Goal: Task Accomplishment & Management: Use online tool/utility

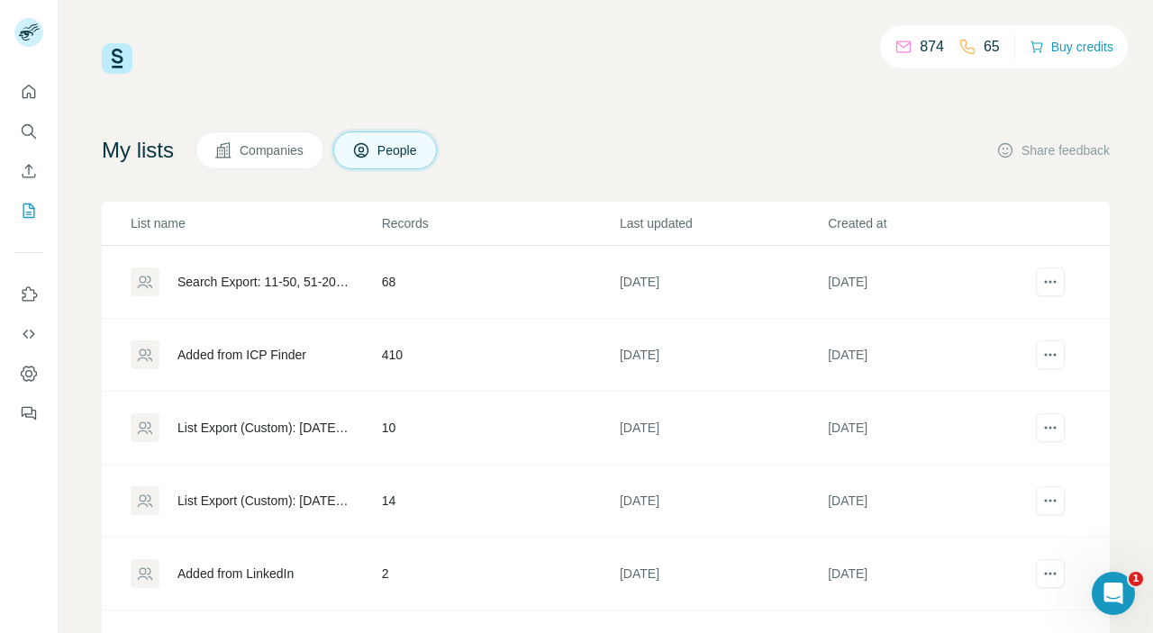
click at [628, 89] on div "874 65 Buy credits My lists Companies People Share feedback List name Records L…" at bounding box center [606, 365] width 1008 height 645
click at [29, 129] on icon "Search" at bounding box center [29, 131] width 18 height 18
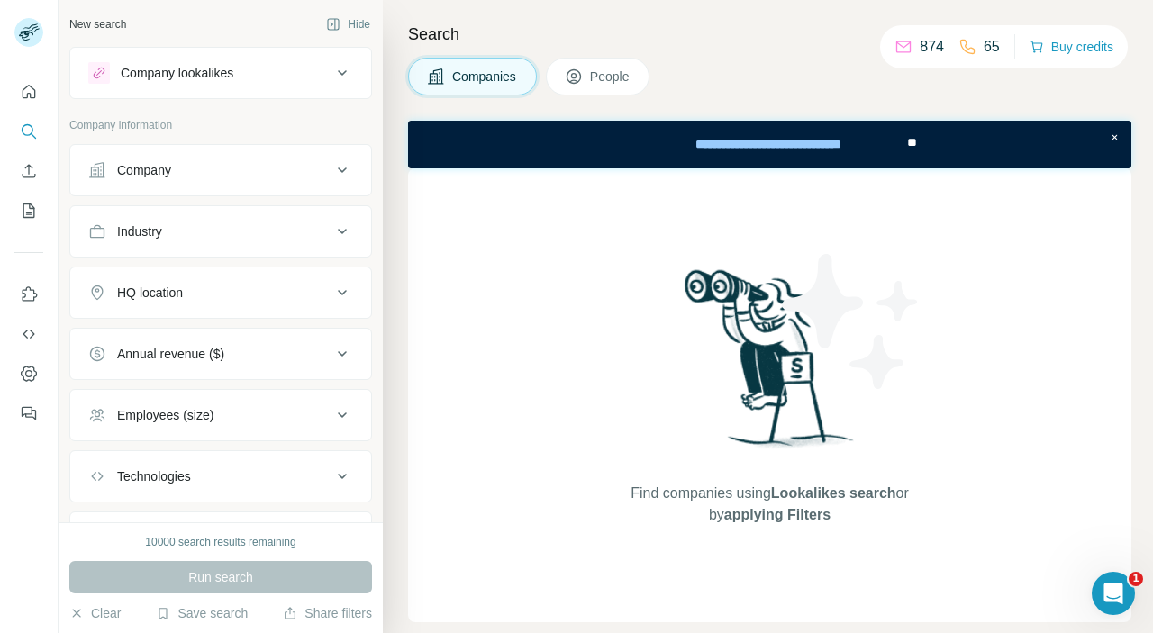
click at [341, 232] on icon at bounding box center [342, 231] width 9 height 5
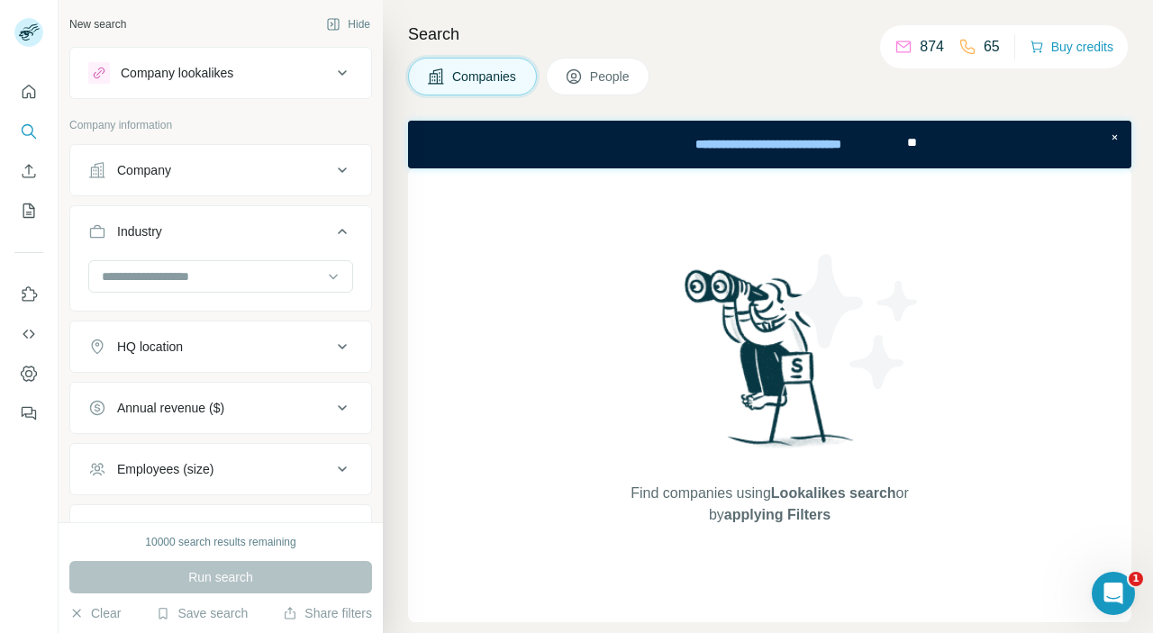
click at [584, 66] on button "People" at bounding box center [598, 77] width 104 height 38
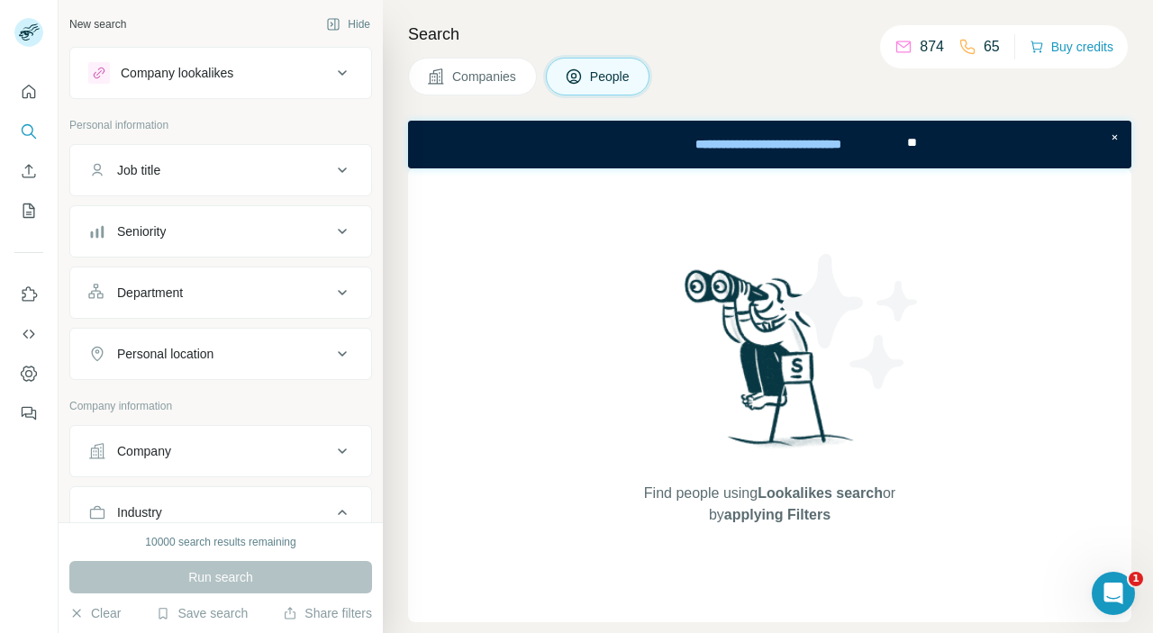
click at [241, 491] on button "Industry" at bounding box center [220, 516] width 301 height 50
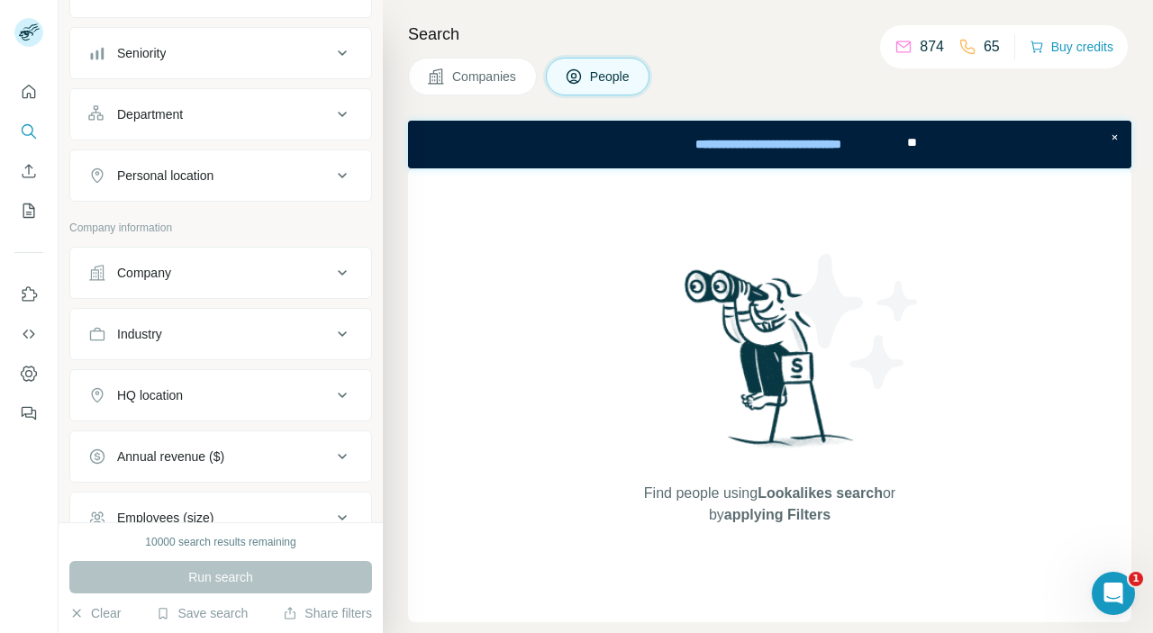
click at [310, 332] on div "Industry" at bounding box center [209, 334] width 243 height 18
click at [237, 376] on input at bounding box center [211, 379] width 222 height 20
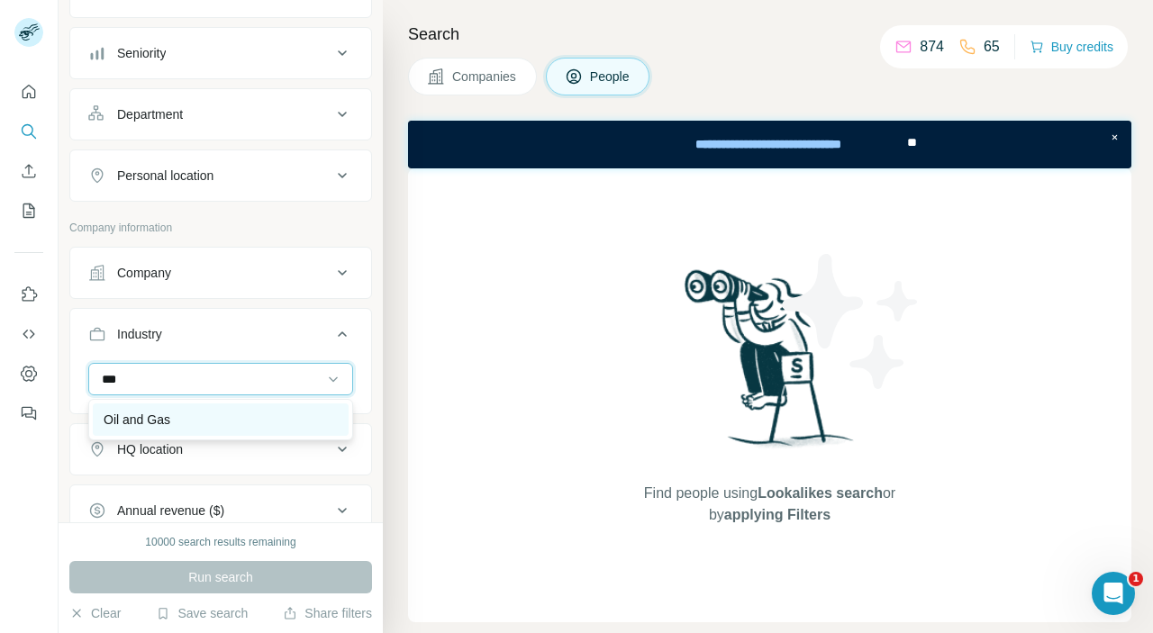
type input "***"
click at [134, 424] on p "Oil and Gas" at bounding box center [137, 420] width 67 height 18
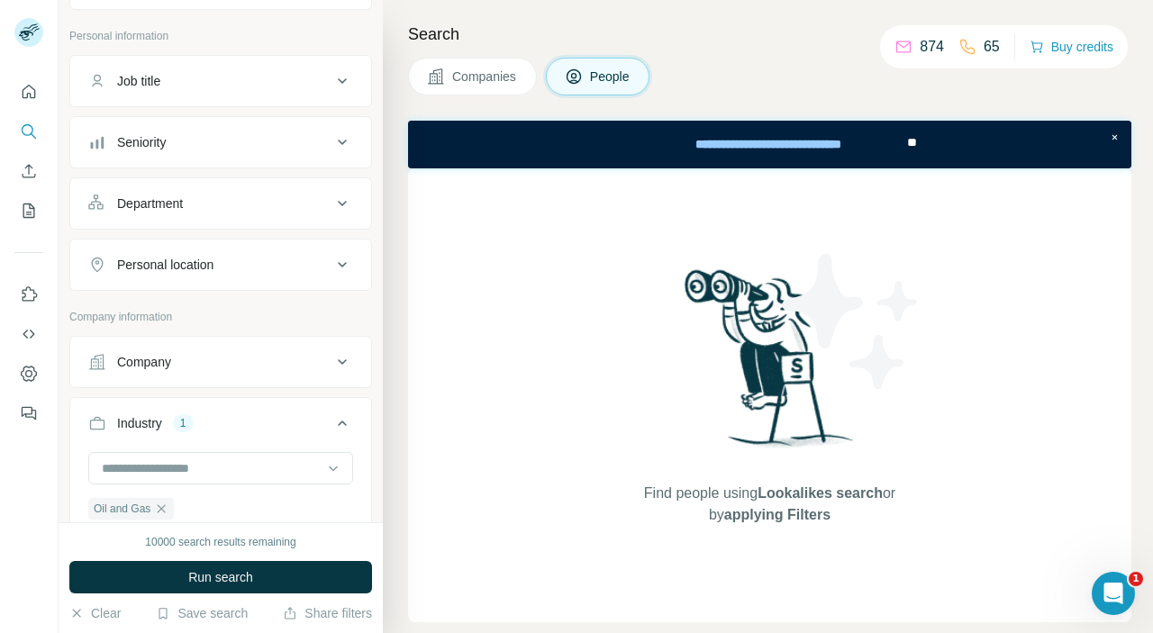
scroll to position [77, 0]
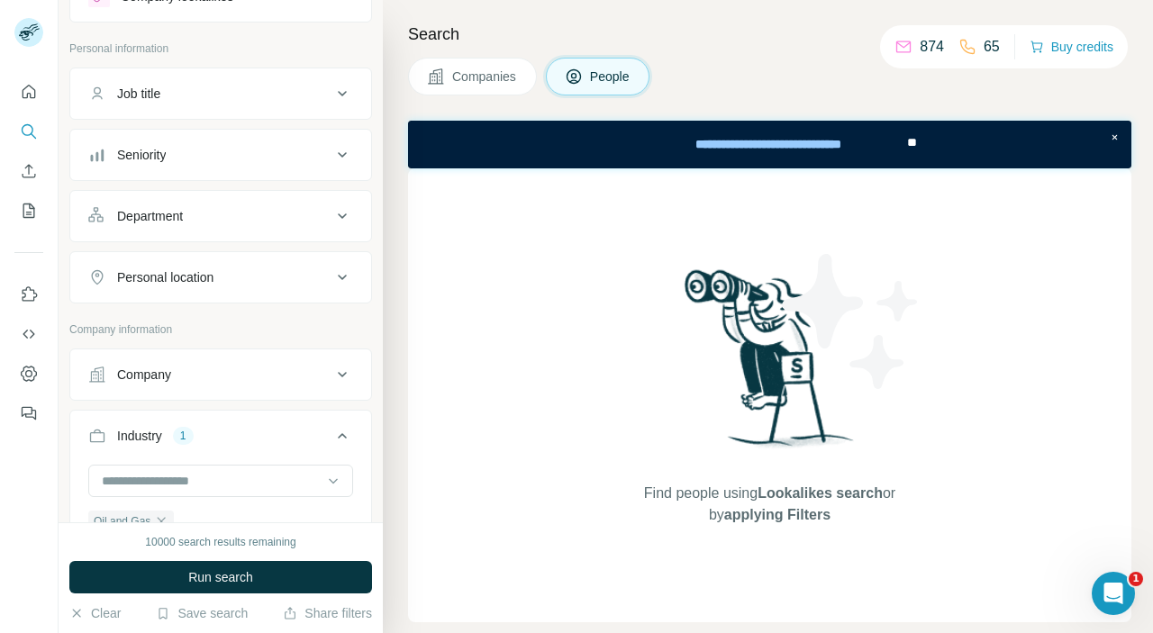
click at [282, 154] on div "Seniority" at bounding box center [209, 155] width 243 height 18
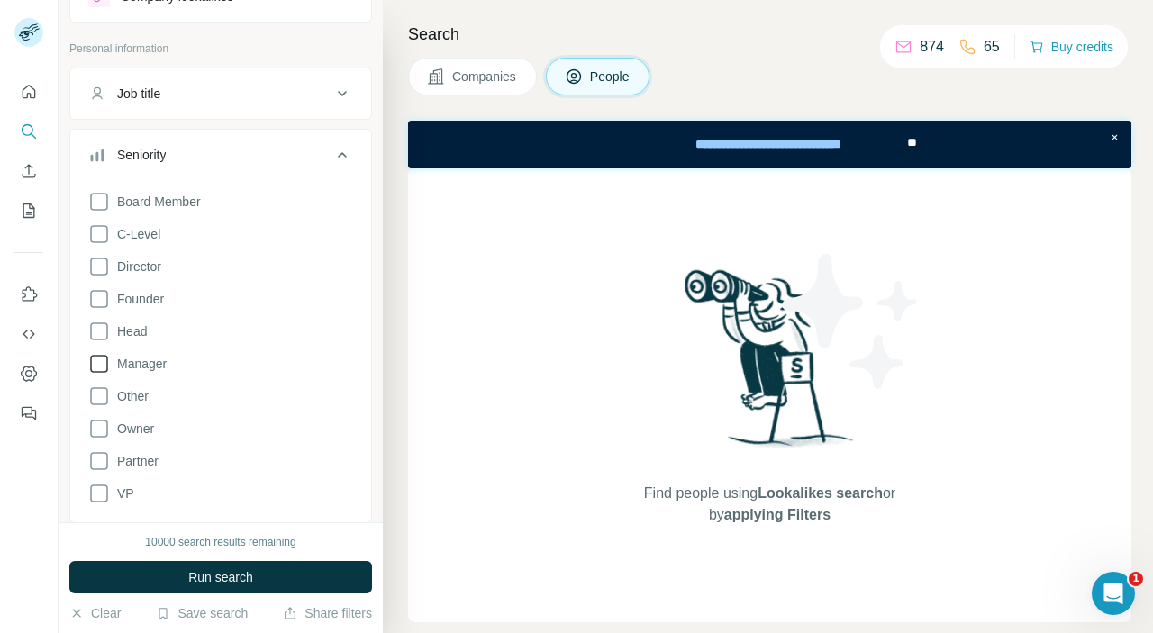
click at [101, 364] on icon at bounding box center [99, 364] width 22 height 22
click at [363, 56] on p "Personal information" at bounding box center [220, 49] width 303 height 16
click at [347, 146] on icon at bounding box center [342, 155] width 22 height 22
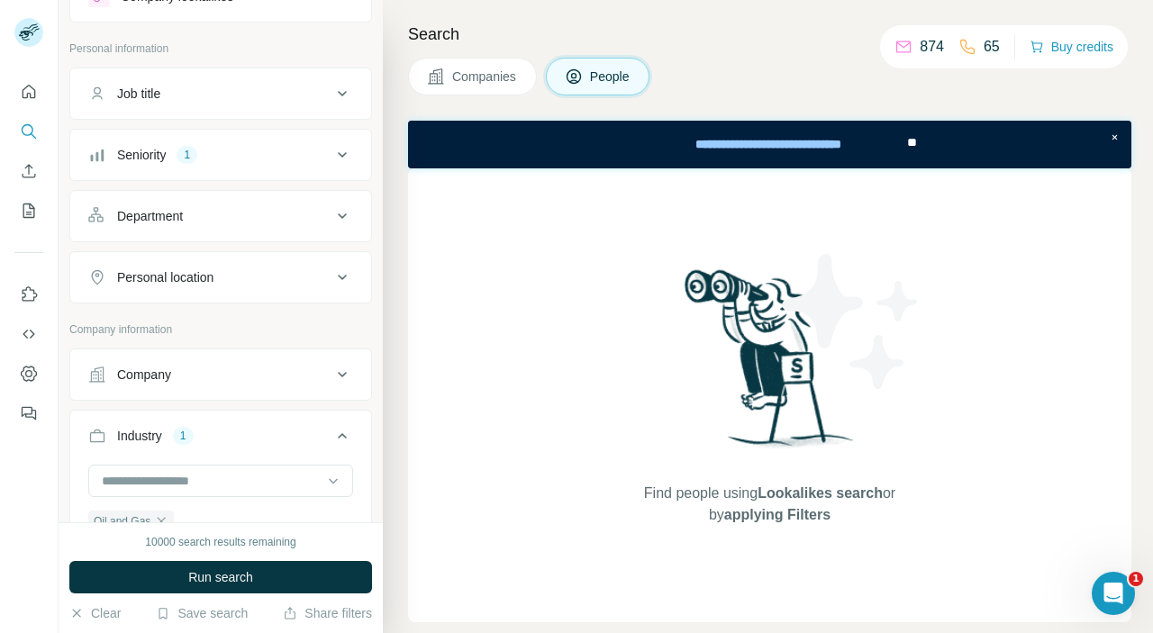
click at [336, 218] on icon at bounding box center [342, 216] width 22 height 22
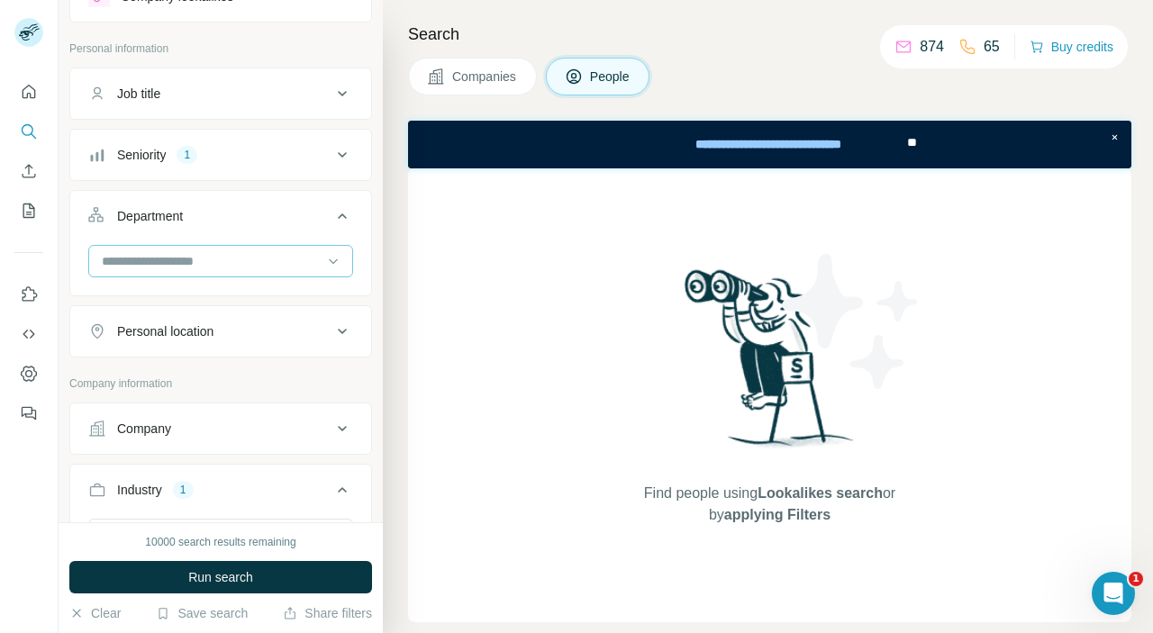
click at [257, 268] on input at bounding box center [211, 261] width 222 height 20
type input "*"
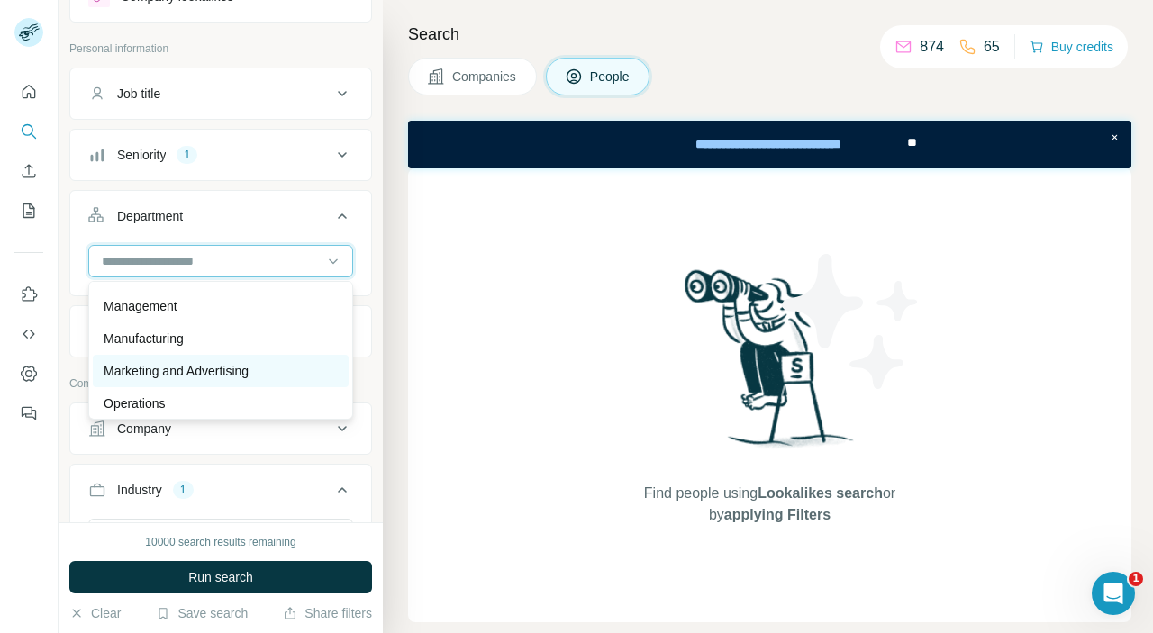
scroll to position [430, 0]
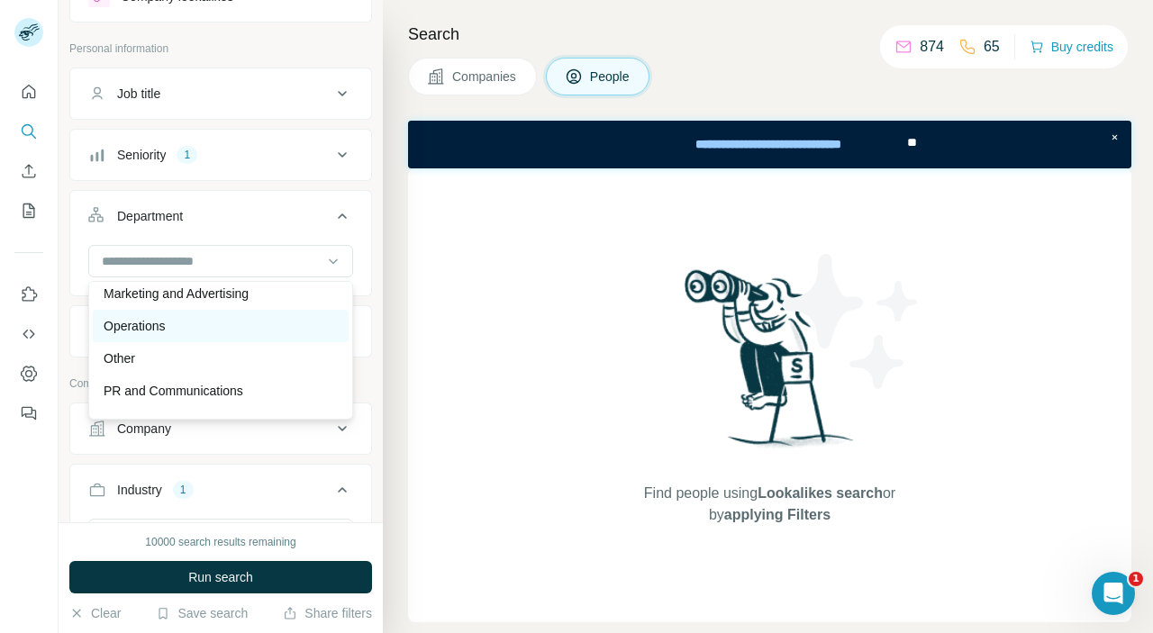
click at [143, 324] on p "Operations" at bounding box center [134, 326] width 61 height 18
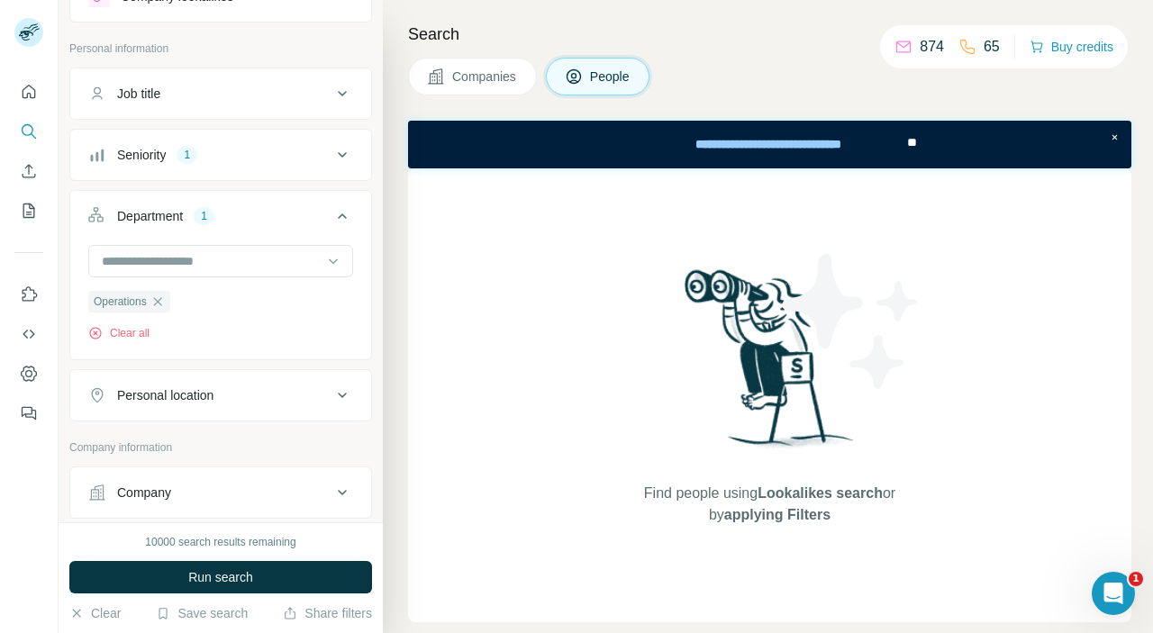
click at [340, 396] on icon at bounding box center [342, 395] width 9 height 5
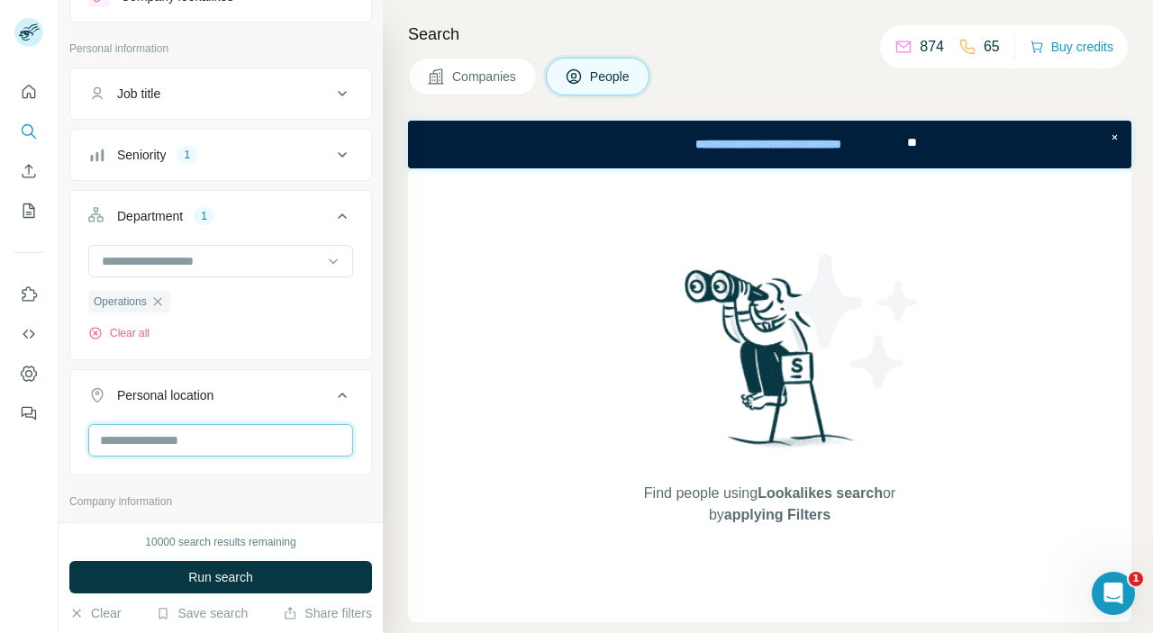
click at [221, 439] on input "text" at bounding box center [220, 440] width 265 height 32
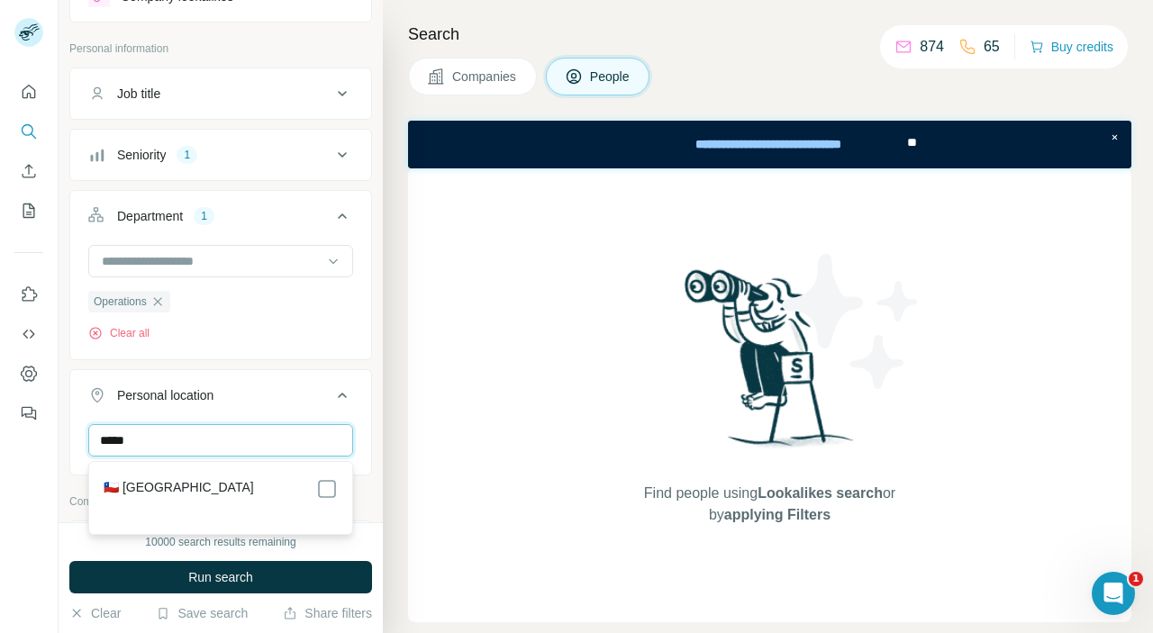
click at [221, 439] on input "*****" at bounding box center [220, 440] width 265 height 32
type input "*****"
click at [387, 376] on div "Search Companies People Find people using Lookalikes search or by applying Filt…" at bounding box center [768, 316] width 770 height 633
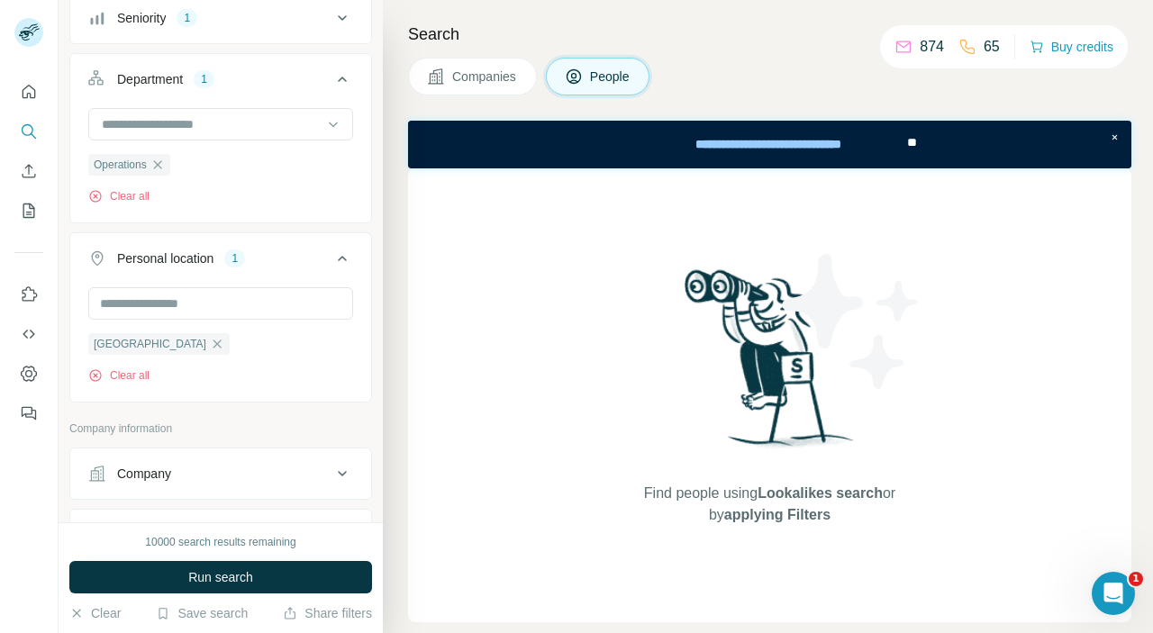
scroll to position [512, 0]
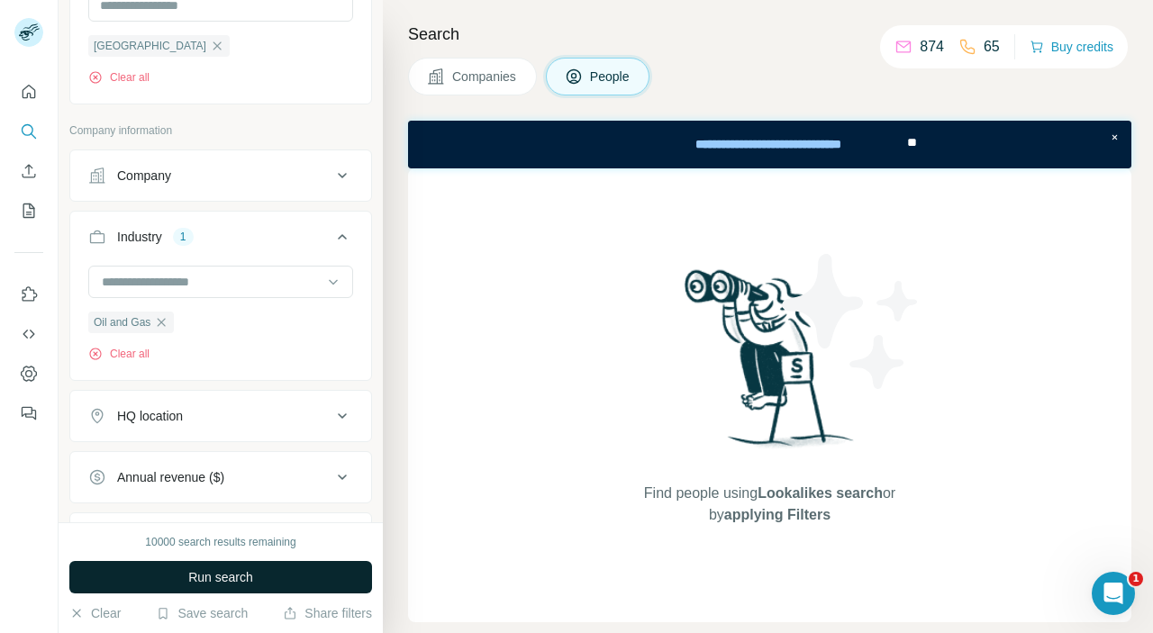
click at [222, 579] on span "Run search" at bounding box center [220, 577] width 65 height 18
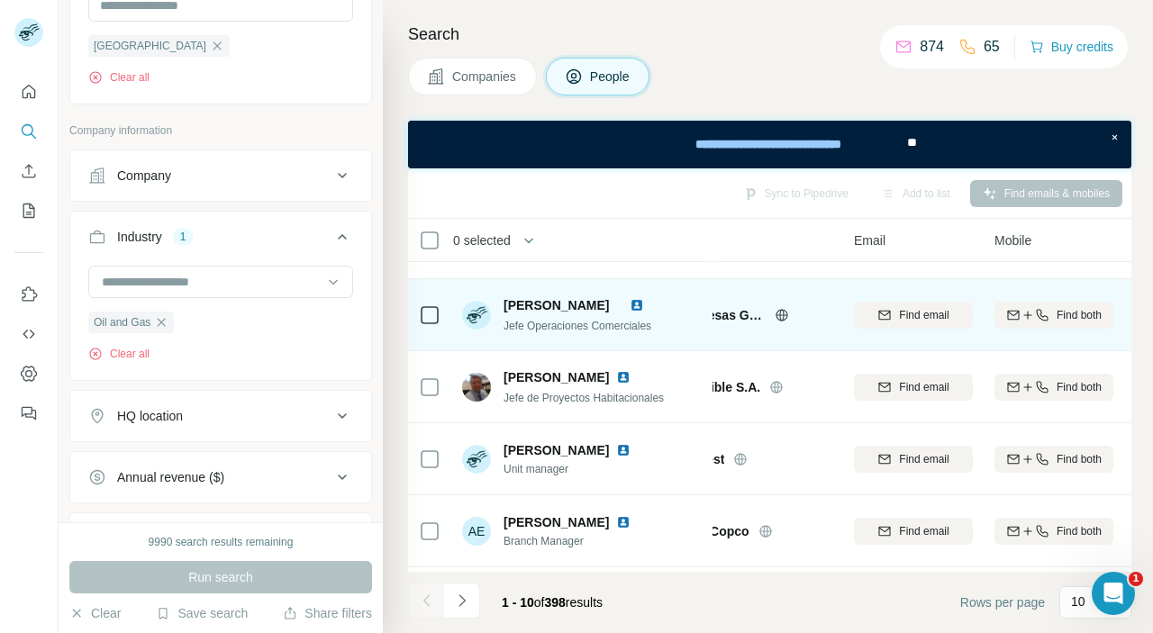
scroll to position [271, 93]
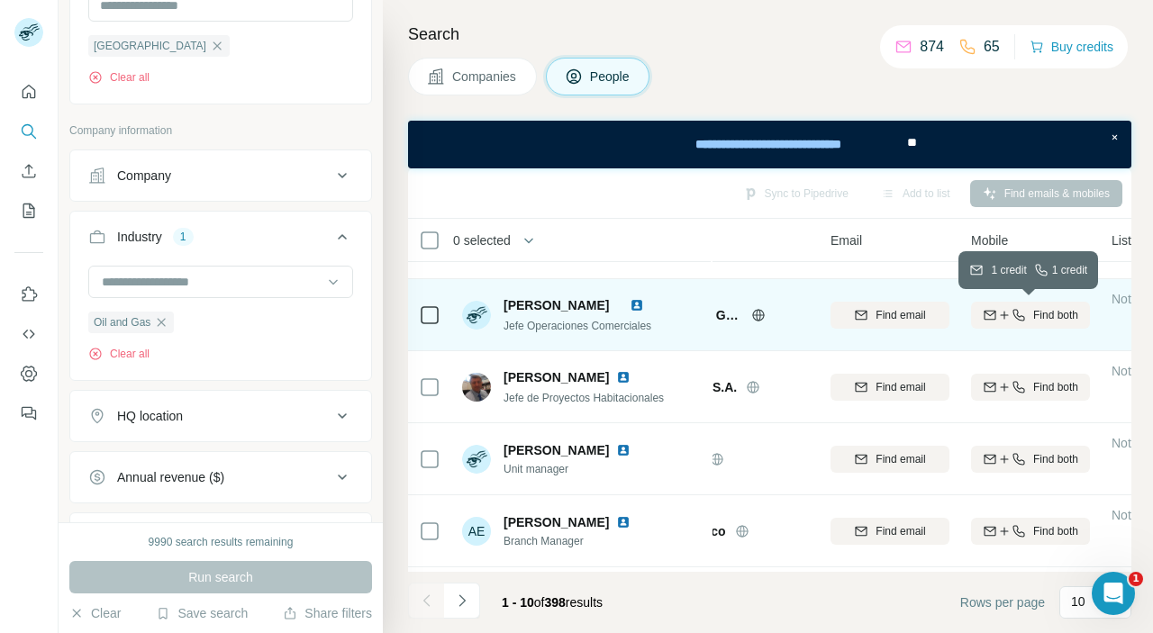
click at [1033, 312] on span "Find both" at bounding box center [1055, 315] width 45 height 16
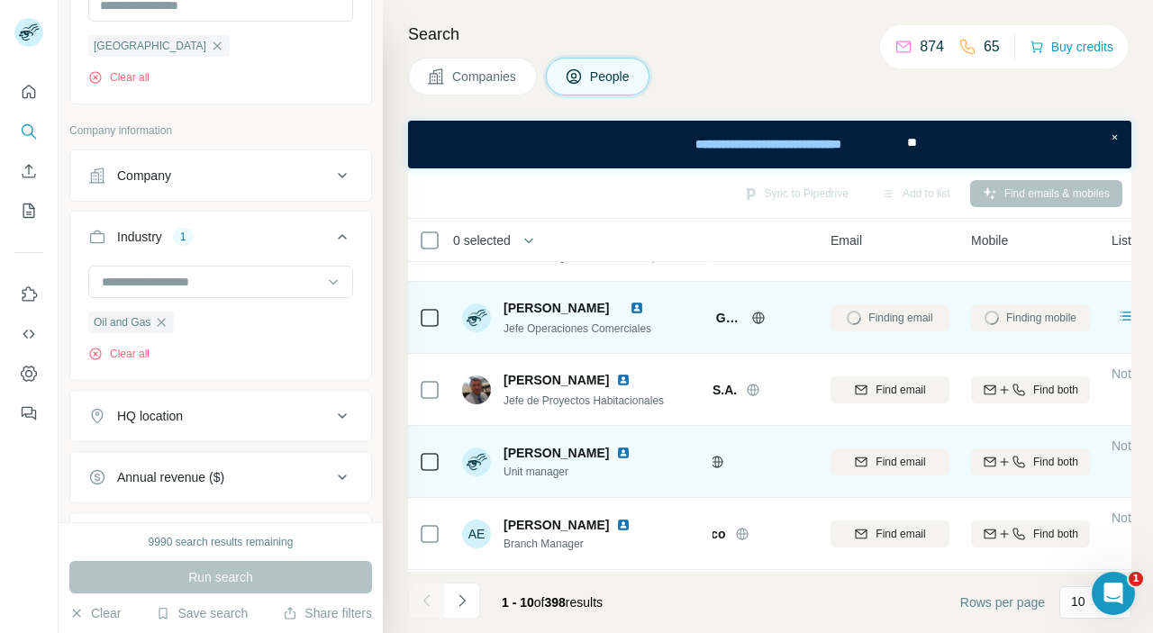
scroll to position [258, 93]
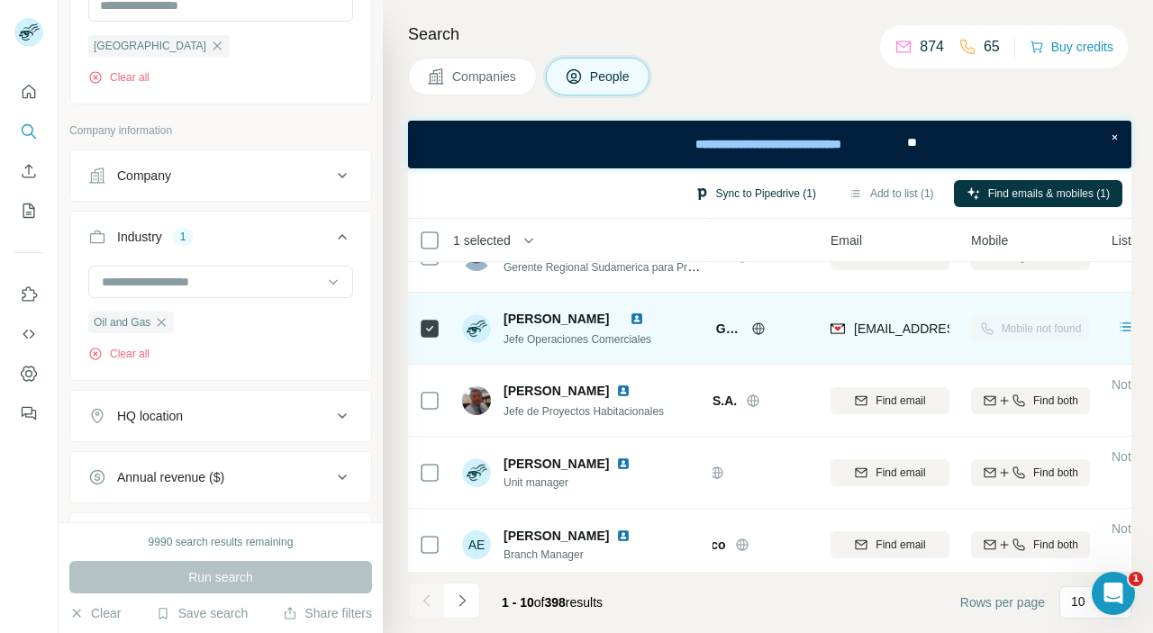
click at [746, 188] on button "Sync to Pipedrive (1)" at bounding box center [755, 193] width 147 height 27
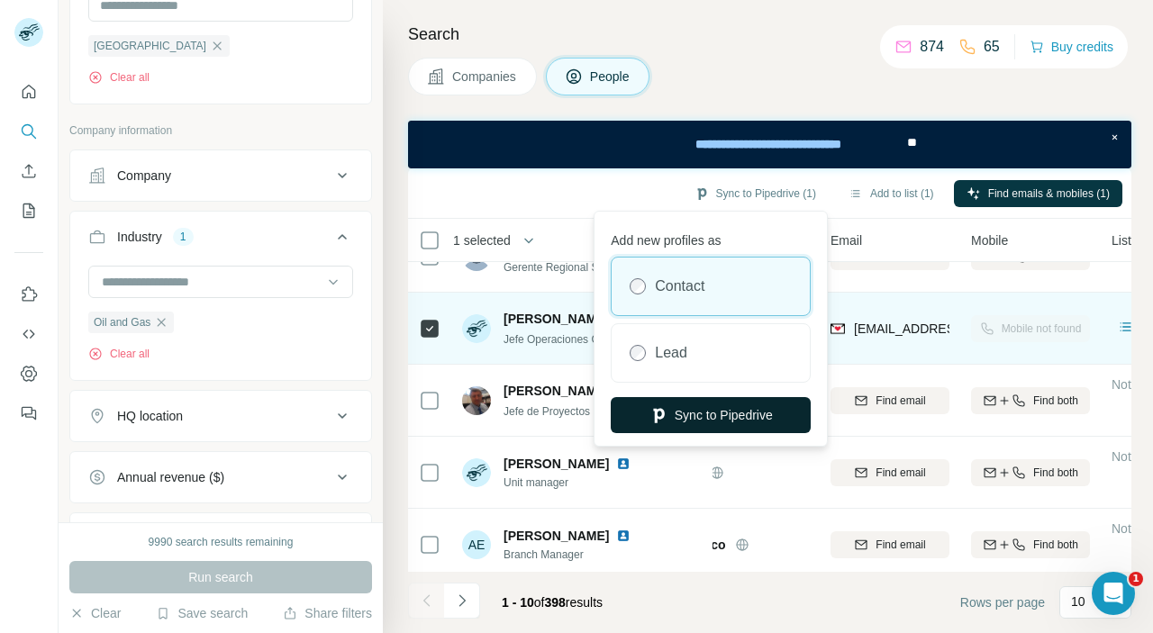
click at [696, 420] on button "Sync to Pipedrive" at bounding box center [711, 415] width 200 height 36
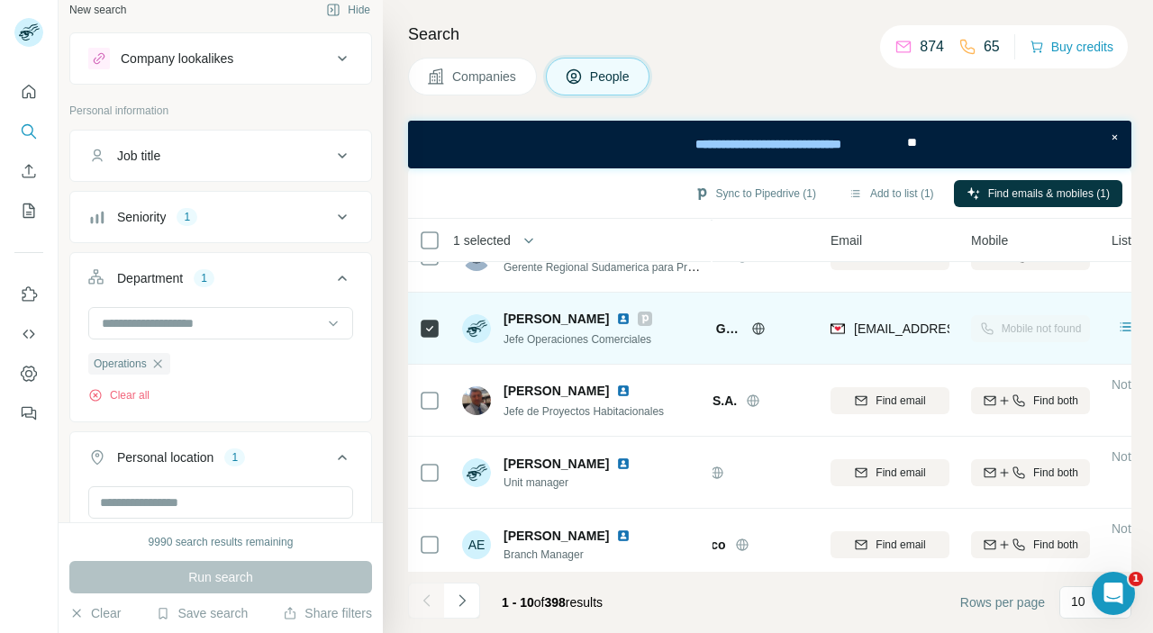
scroll to position [0, 0]
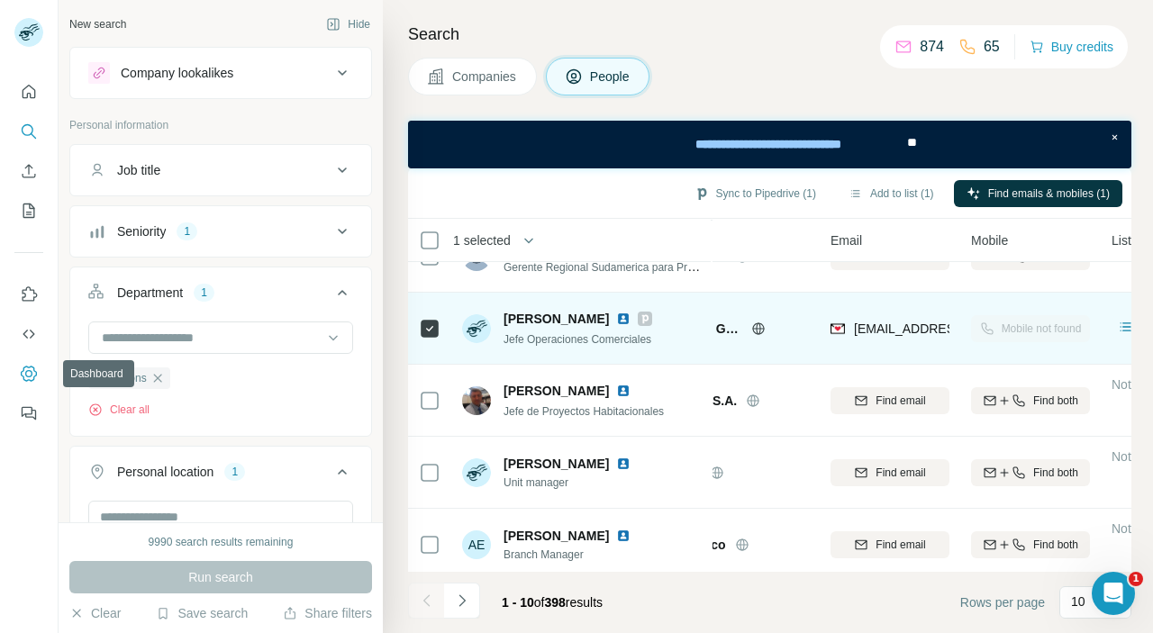
click at [29, 368] on icon "Dashboard" at bounding box center [29, 374] width 18 height 18
